Goal: Task Accomplishment & Management: Manage account settings

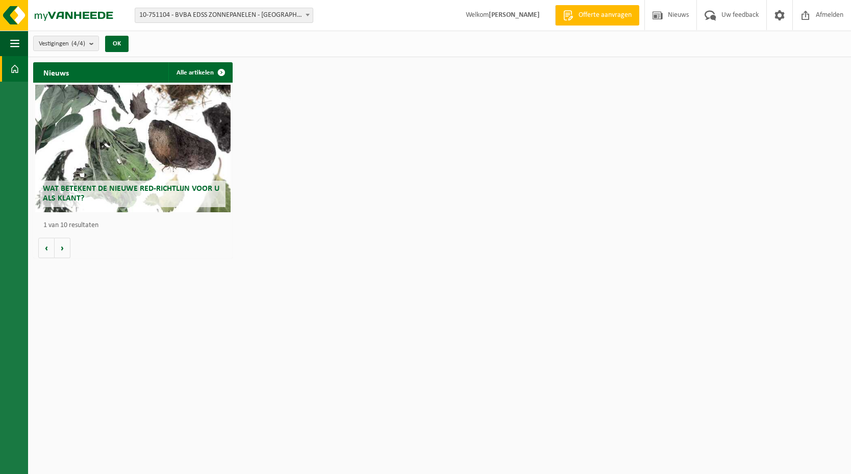
click at [309, 13] on span at bounding box center [308, 14] width 10 height 13
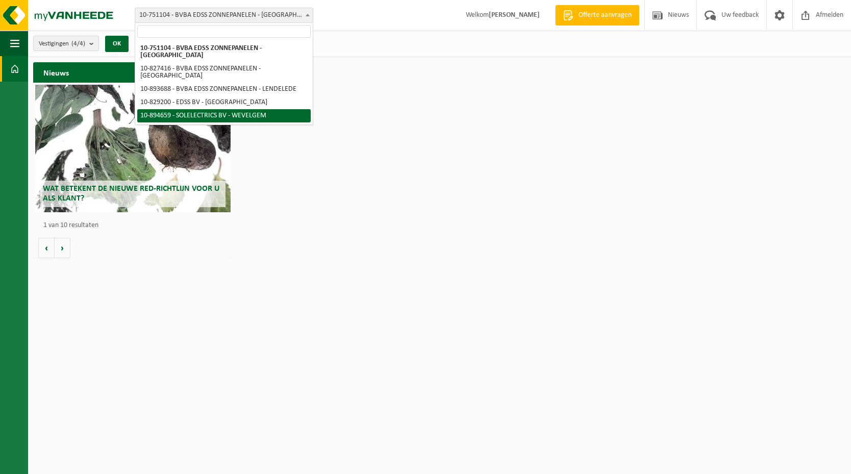
select select "116714"
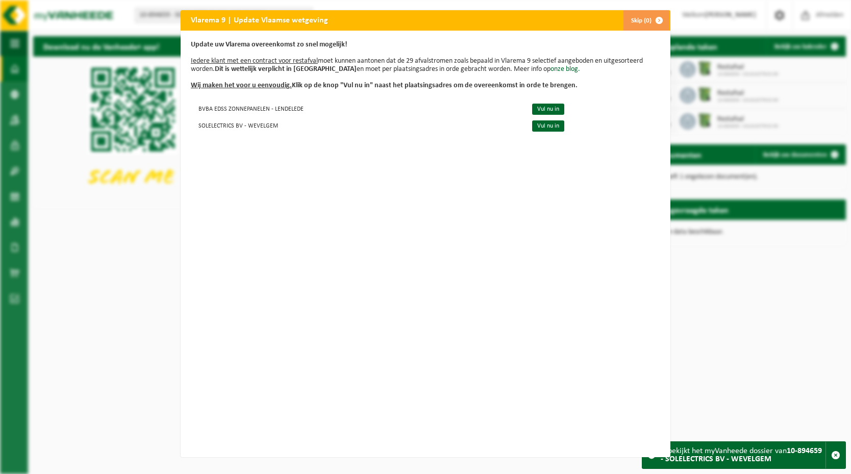
click at [754, 316] on div "Vlarema 9 | Update Vlaamse wetgeving Skip (0) Update uw Vlarema overeenkomst zo…" at bounding box center [425, 237] width 851 height 474
click at [658, 17] on span "button" at bounding box center [659, 20] width 20 height 20
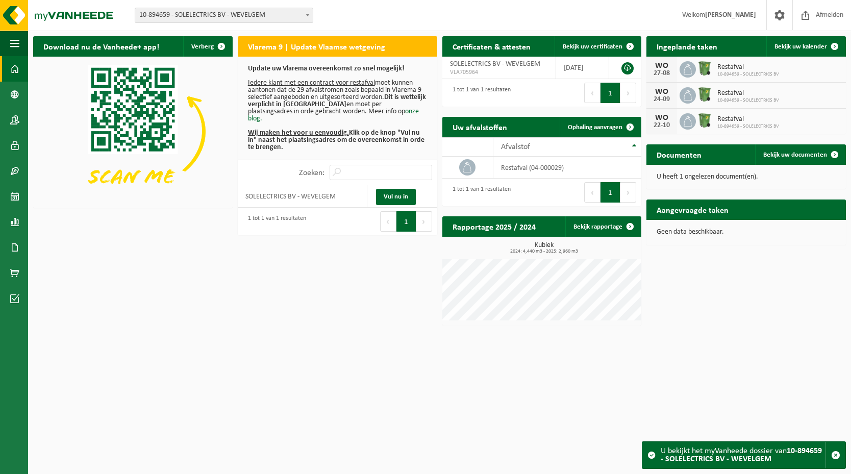
click at [308, 11] on span at bounding box center [308, 14] width 10 height 13
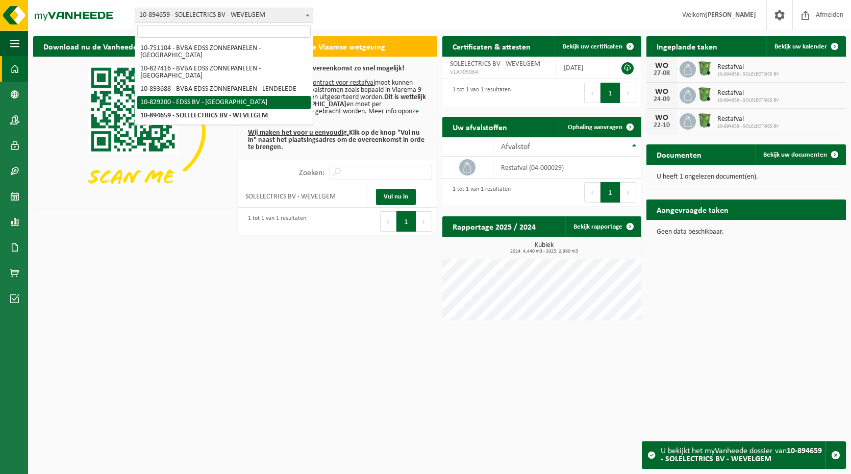
select select "87992"
